Goal: Navigation & Orientation: Find specific page/section

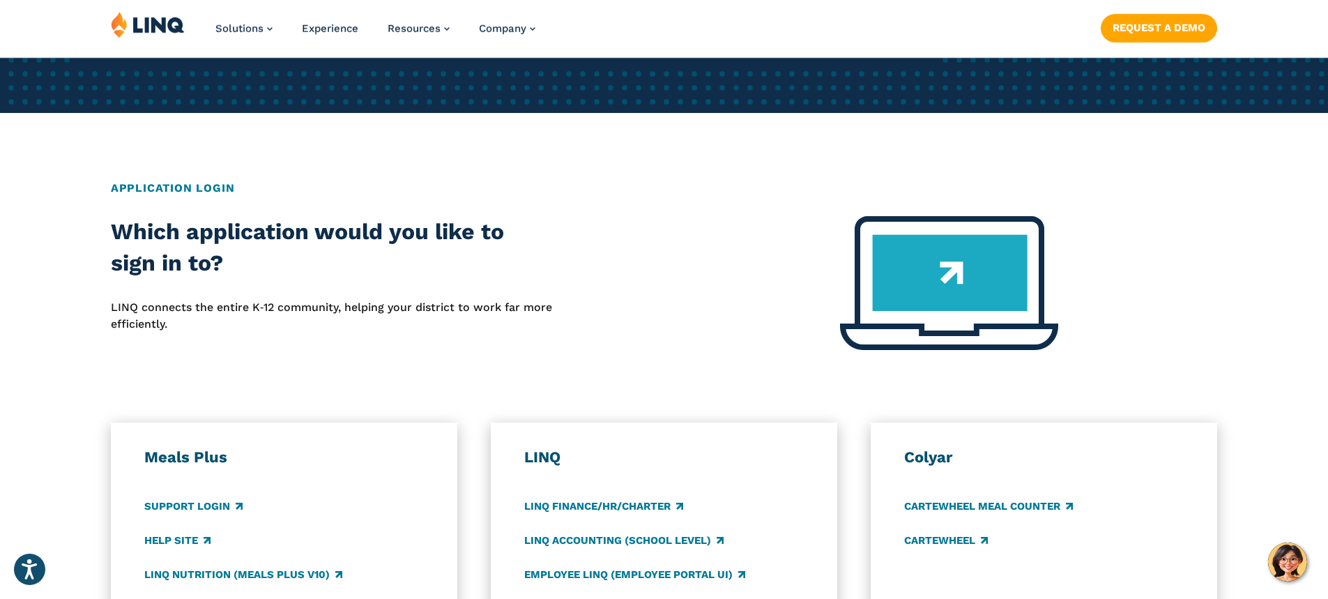
scroll to position [488, 0]
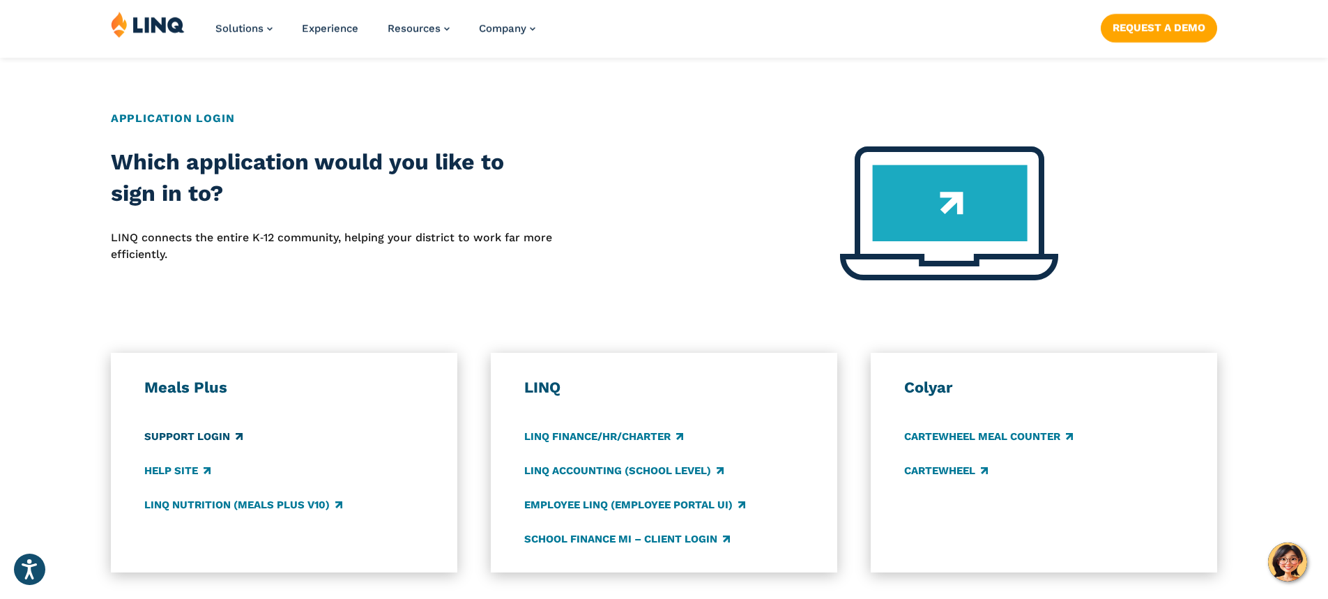
click at [214, 389] on link "Support Login" at bounding box center [193, 436] width 98 height 15
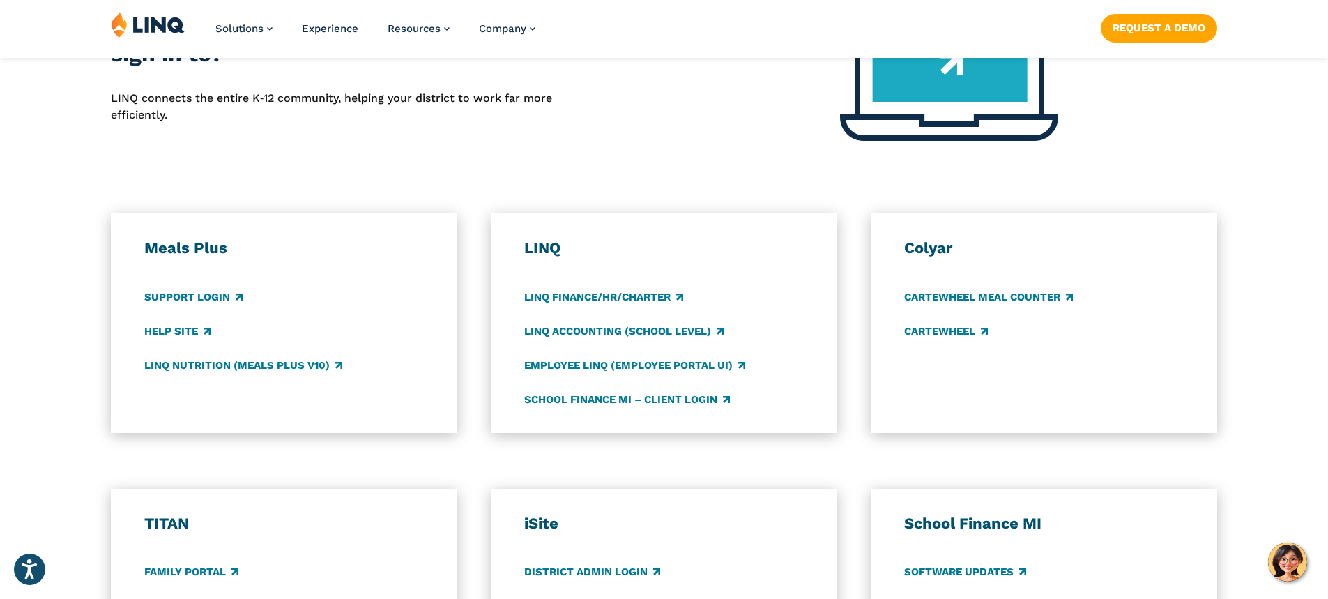
scroll to position [1046, 0]
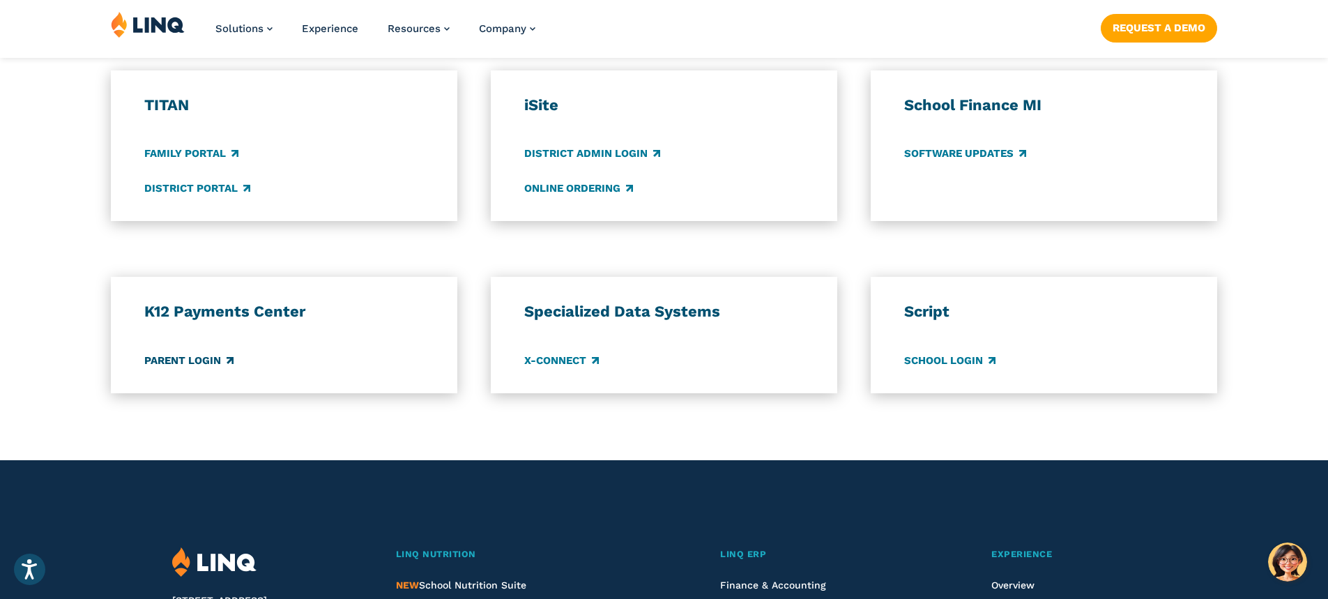
click at [202, 361] on link "Parent Login" at bounding box center [188, 360] width 89 height 15
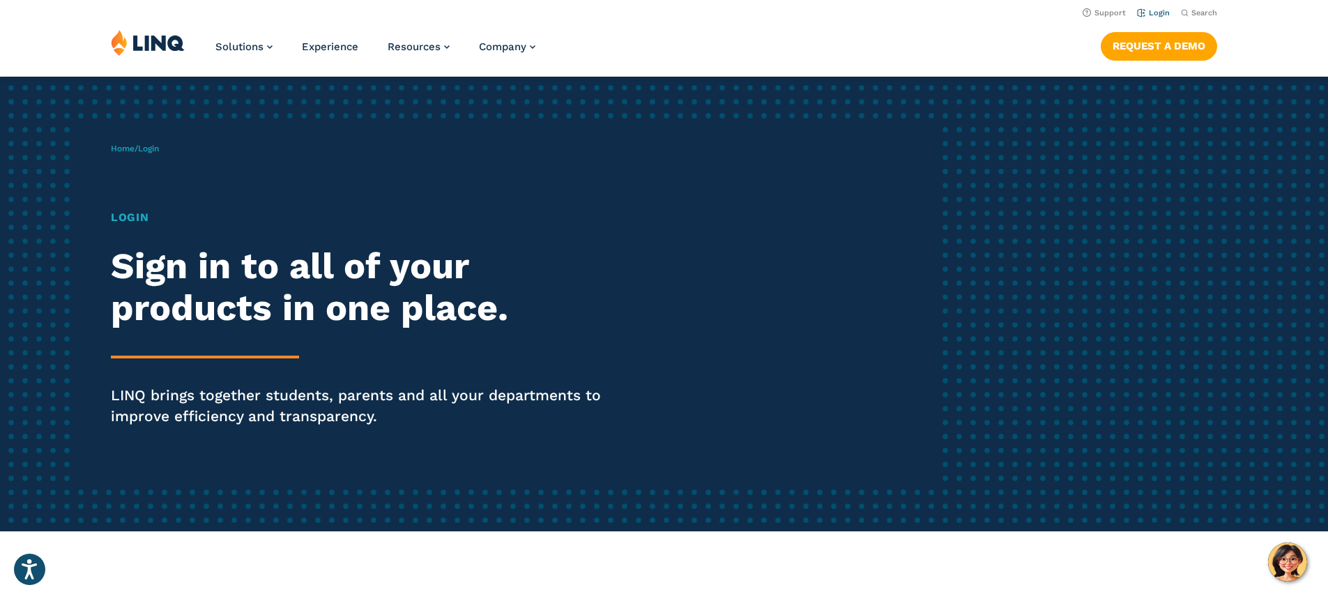
click at [1148, 15] on link "Login" at bounding box center [1153, 12] width 33 height 9
click at [158, 467] on div "Home / Login Login Sign in to all of your products in one place. LINQ brings to…" at bounding box center [526, 303] width 830 height 357
click at [961, 201] on div "Home / Login Login Sign in to all of your products in one place. LINQ brings to…" at bounding box center [664, 304] width 1328 height 455
